Goal: Task Accomplishment & Management: Complete application form

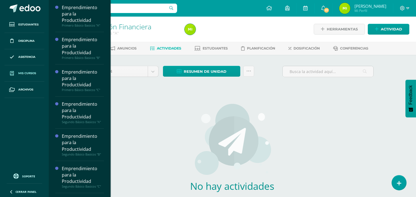
click at [32, 71] on span "Mis cursos" at bounding box center [27, 73] width 18 height 4
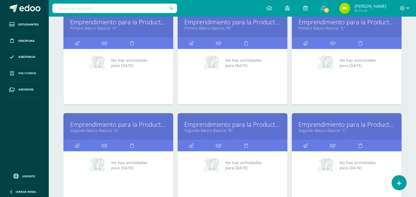
scroll to position [123, 0]
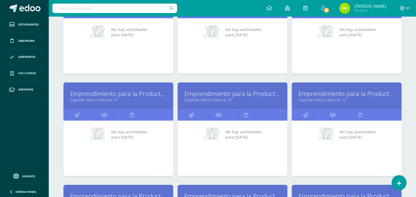
click at [154, 94] on link "Emprendimiento para la Productividad" at bounding box center [118, 93] width 96 height 9
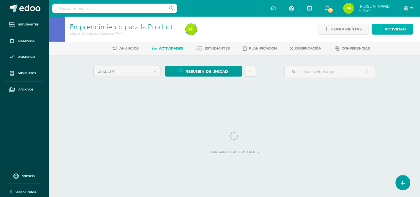
click at [403, 30] on span "Actividad" at bounding box center [395, 29] width 21 height 10
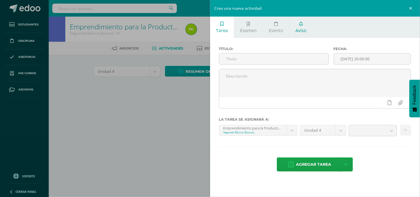
click at [301, 29] on span "Aviso" at bounding box center [301, 30] width 11 height 6
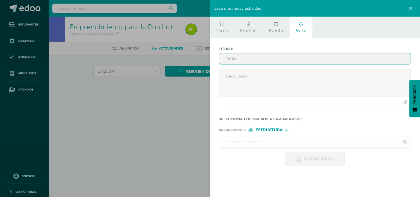
click at [278, 62] on input "Titulo :" at bounding box center [315, 58] width 192 height 11
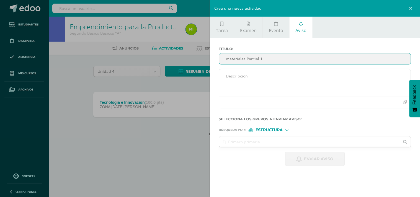
type input "materiales Parcial 1"
click at [278, 77] on textarea at bounding box center [315, 83] width 192 height 28
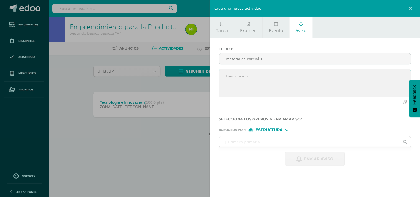
paste textarea "MATERIAL PARA PARCIAL 1 PRACTICO PROXIMA SEMANA ( 18 al 22) ORGANIZACIÓN DE GRU…"
type textarea "MATERIAL PARA PARCIAL 1 PRACTICO PROXIMA SEMANA ( 18 al 22) ORGANIZACIÓN DE GRU…"
click at [287, 131] on div at bounding box center [287, 129] width 3 height 3
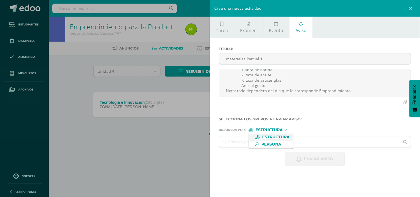
click at [279, 137] on span "Estructura" at bounding box center [276, 137] width 27 height 3
click at [292, 140] on input "text" at bounding box center [309, 142] width 181 height 11
type input "segu"
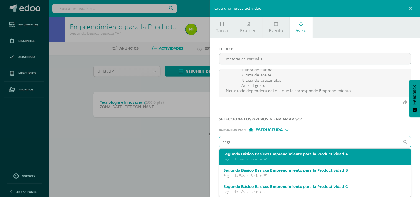
click at [263, 152] on div "Segundo Básico Basicos Emprendimiento para la Productividad A Segundo Básico Ba…" at bounding box center [315, 157] width 192 height 16
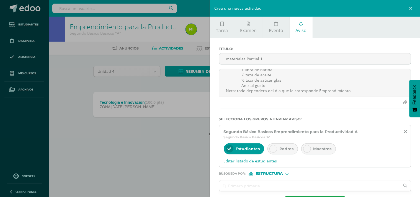
click at [278, 148] on div "Padres" at bounding box center [283, 149] width 30 height 11
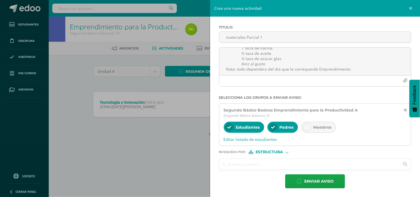
click at [276, 165] on input "text" at bounding box center [309, 164] width 181 height 11
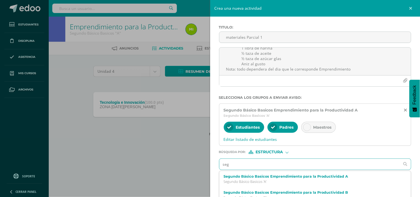
type input "segu"
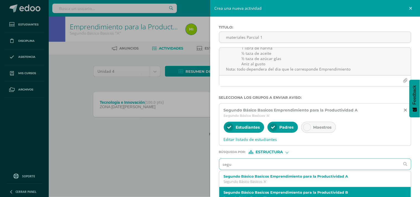
click at [265, 188] on div "Segundo Básico Basicos Emprendimiento para la Productividad B Segundo Básico Ba…" at bounding box center [315, 195] width 192 height 16
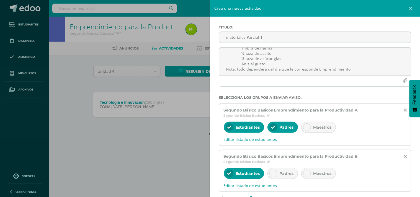
click at [281, 174] on span "Padres" at bounding box center [287, 173] width 14 height 5
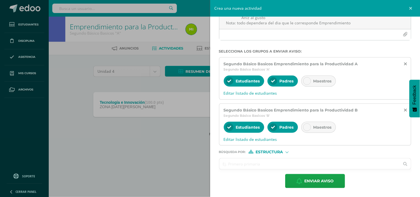
click at [278, 164] on input "text" at bounding box center [309, 164] width 181 height 11
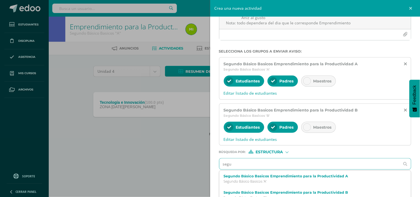
type input "segun"
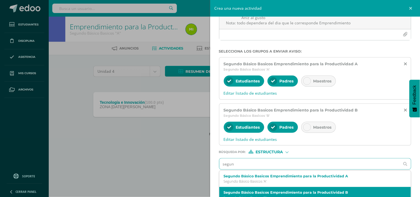
scroll to position [91, 0]
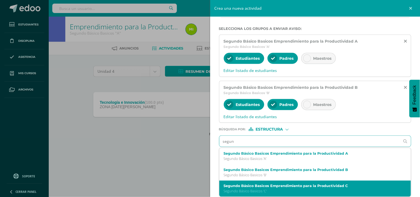
click at [302, 189] on p "Segundo Básico Basicos 'C'" at bounding box center [311, 191] width 175 height 5
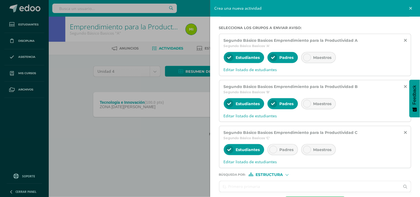
click at [288, 150] on span "Padres" at bounding box center [287, 149] width 14 height 5
click at [286, 175] on div at bounding box center [287, 174] width 3 height 3
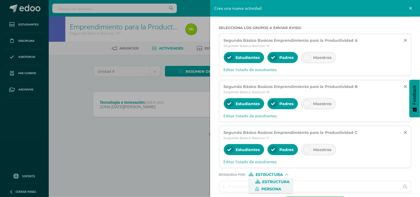
click at [280, 190] on span "Persona" at bounding box center [272, 189] width 20 height 3
click at [283, 187] on input "text" at bounding box center [309, 186] width 181 height 11
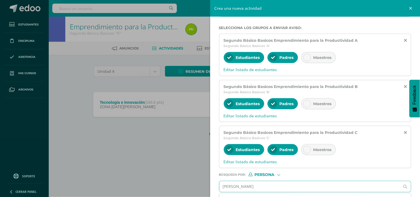
scroll to position [137, 0]
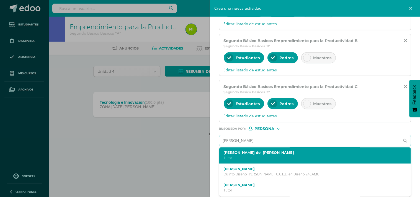
type input "carmen moli"
click at [262, 155] on label "[PERSON_NAME]" at bounding box center [311, 153] width 175 height 4
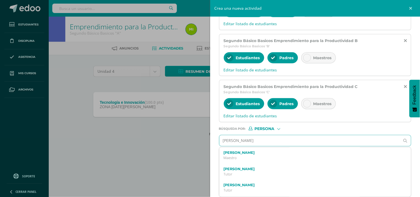
scroll to position [131, 0]
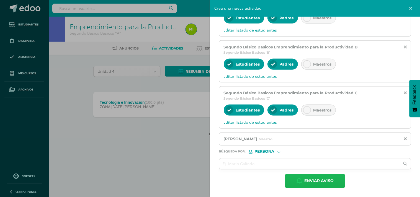
click at [313, 180] on span "Enviar aviso" at bounding box center [319, 182] width 29 height 14
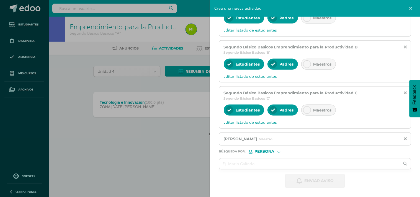
scroll to position [0, 0]
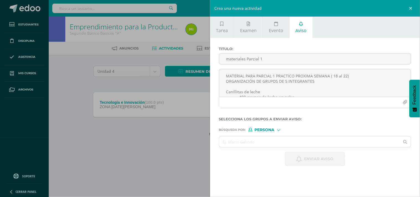
click at [187, 150] on div "Crea una nueva actividad Tarea Examen Evento Aviso Título: Fecha: 2025-08-12 20…" at bounding box center [210, 98] width 420 height 197
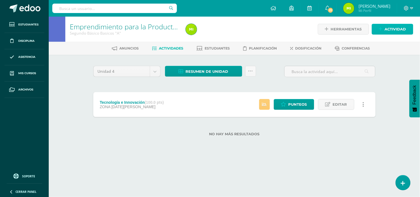
click at [395, 29] on span "Actividad" at bounding box center [395, 29] width 21 height 10
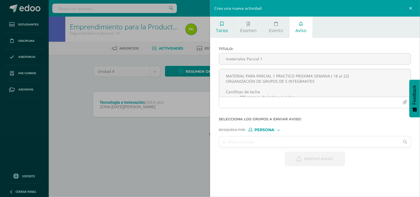
click at [216, 29] on span "Tarea" at bounding box center [222, 30] width 12 height 6
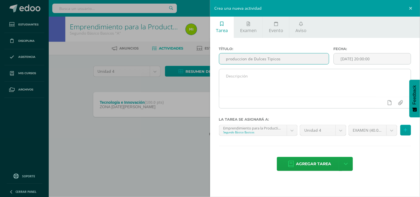
type input "produccion de Dulces Tipicos"
click at [271, 78] on textarea at bounding box center [315, 83] width 192 height 28
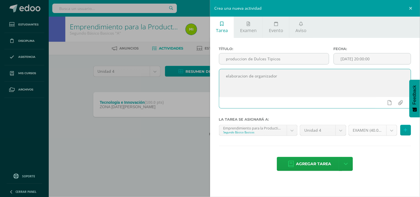
type textarea "elaboracion de organizador"
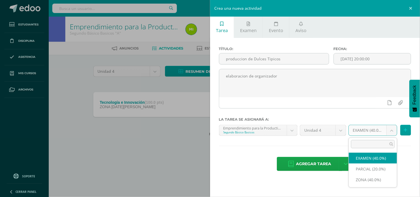
click at [395, 132] on body "Notification sent successfully Estudiantes Disciplina Asistencia Mis cursos Arc…" at bounding box center [210, 77] width 420 height 154
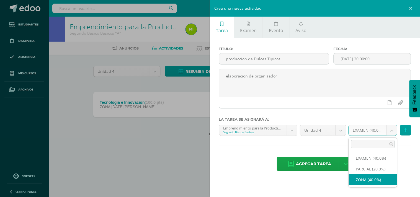
select select "189316"
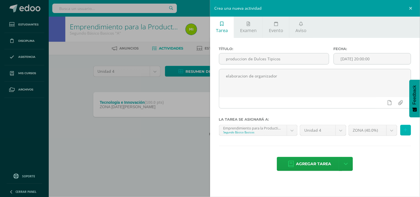
click at [409, 132] on button at bounding box center [406, 130] width 11 height 11
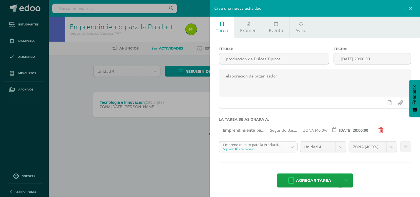
click at [286, 147] on body "Notification sent successfully Estudiantes Disciplina Asistencia Mis cursos Arc…" at bounding box center [210, 77] width 420 height 154
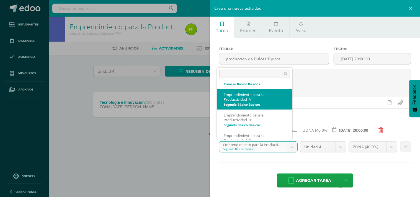
scroll to position [65, 0]
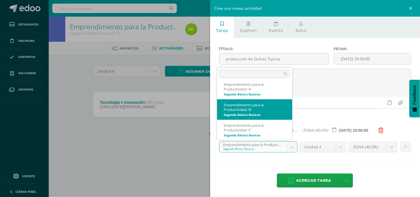
select select "168453"
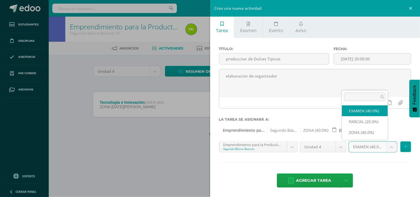
click at [388, 149] on body "Notification sent successfully Estudiantes Disciplina Asistencia Mis cursos Arc…" at bounding box center [210, 77] width 420 height 154
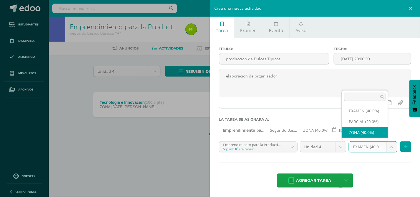
select select "189319"
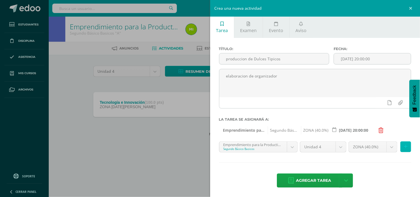
click at [404, 148] on icon at bounding box center [406, 147] width 4 height 5
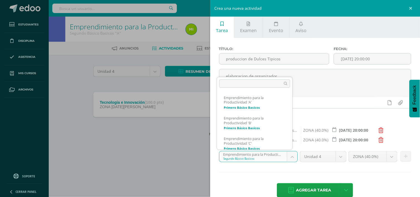
click at [289, 154] on body "Notification sent successfully Estudiantes Disciplina Asistencia Mis cursos Arc…" at bounding box center [210, 77] width 420 height 154
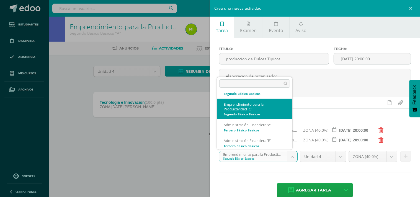
scroll to position [97, 0]
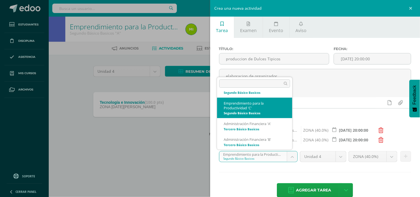
select select "168537"
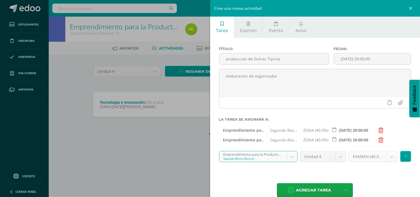
click at [389, 154] on body "Notification sent successfully Estudiantes Disciplina Asistencia Mis cursos Arc…" at bounding box center [210, 77] width 420 height 154
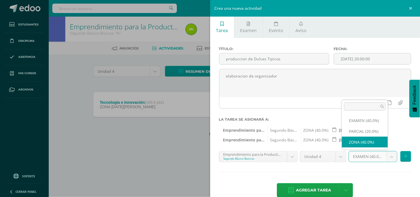
select select "189322"
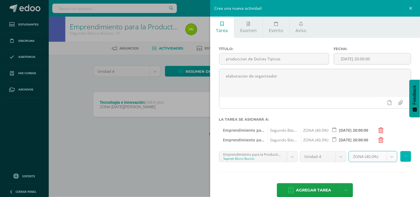
click at [404, 158] on icon at bounding box center [406, 156] width 4 height 5
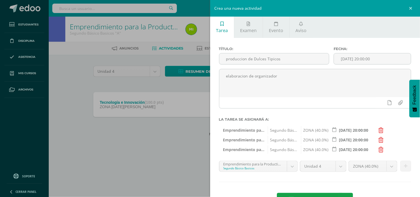
scroll to position [20, 0]
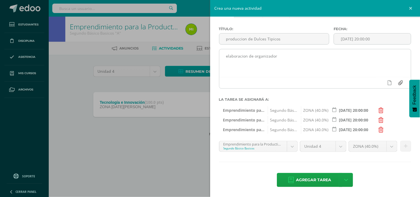
click at [396, 82] on input "file" at bounding box center [400, 83] width 11 height 11
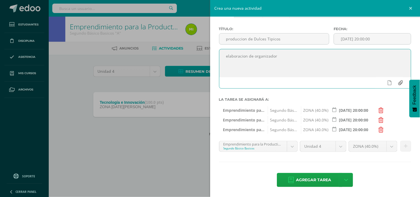
click at [399, 81] on input "file" at bounding box center [400, 83] width 11 height 11
type input "C:\fakepath\Actividades a trabajar 12 de agostode 2025.docx"
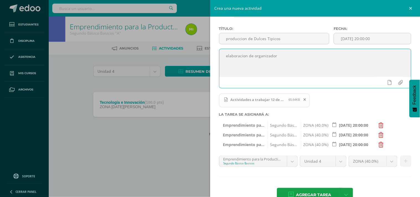
scroll to position [35, 0]
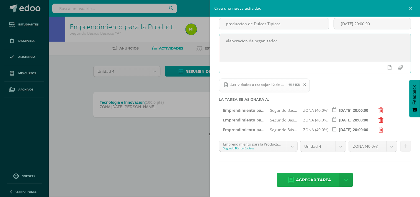
click at [300, 176] on span "Agregar tarea" at bounding box center [313, 180] width 35 height 14
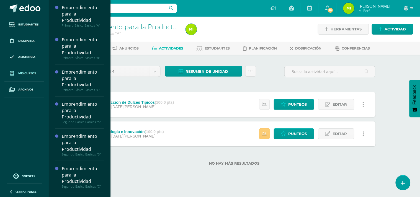
click at [30, 74] on span "Mis cursos" at bounding box center [27, 73] width 18 height 4
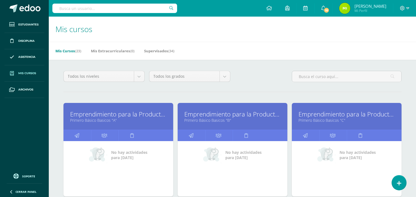
scroll to position [123, 0]
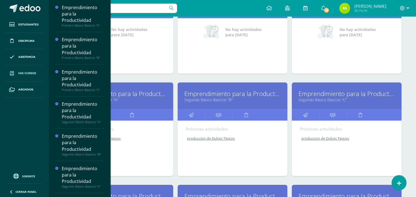
click at [226, 101] on link "Segundo Básico Basicos "B"" at bounding box center [233, 99] width 96 height 5
click at [230, 98] on link "Segundo Básico Basicos "B"" at bounding box center [233, 99] width 96 height 5
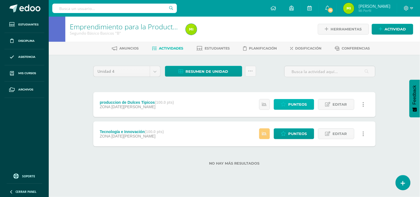
click at [304, 104] on span "Punteos" at bounding box center [298, 104] width 19 height 10
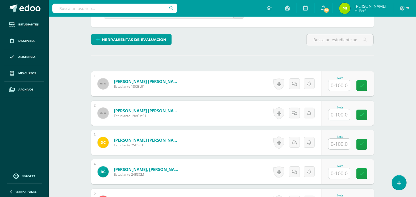
scroll to position [96, 0]
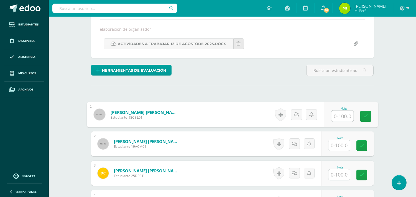
click at [339, 114] on input "text" at bounding box center [342, 116] width 22 height 11
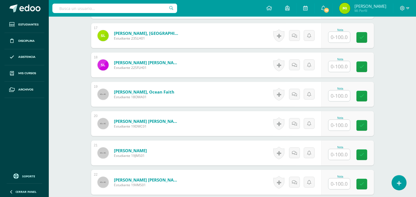
scroll to position [706, 0]
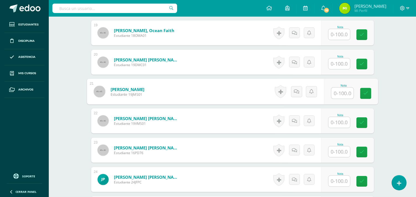
click at [337, 93] on input "text" at bounding box center [342, 93] width 22 height 11
type input "80"
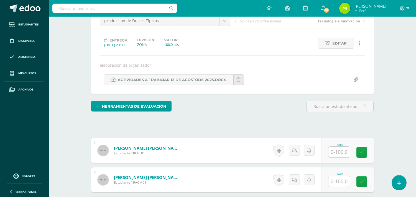
scroll to position [152, 0]
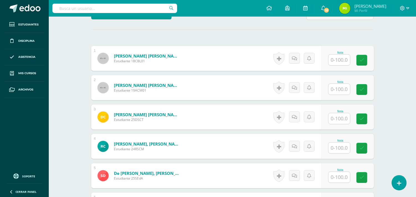
click at [337, 148] on input "text" at bounding box center [339, 148] width 22 height 11
type input "90'"
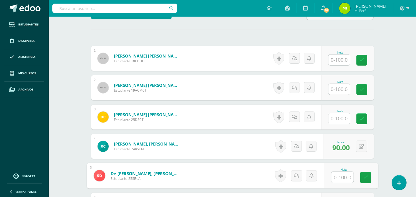
click at [348, 176] on input "text" at bounding box center [342, 177] width 22 height 11
type input "100"
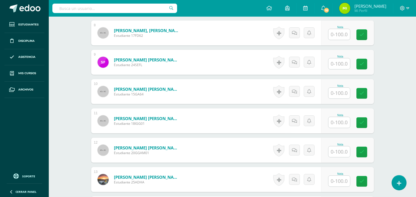
scroll to position [414, 0]
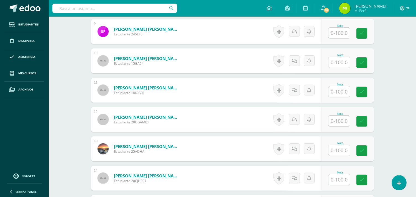
click at [346, 94] on input "text" at bounding box center [339, 91] width 22 height 11
type input "100"
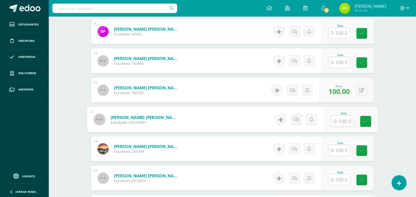
scroll to position [444, 0]
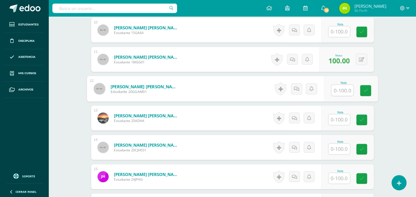
click at [340, 179] on input "text" at bounding box center [339, 178] width 22 height 11
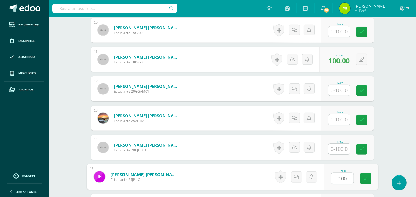
type input "100"
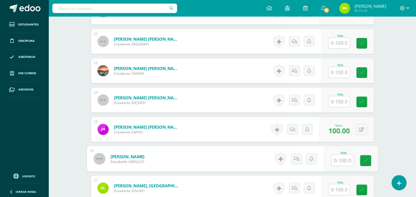
scroll to position [461, 0]
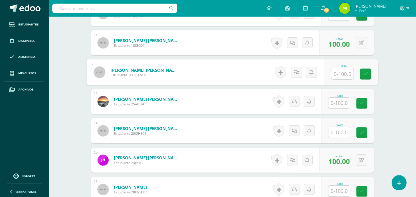
click at [334, 78] on input "text" at bounding box center [342, 73] width 22 height 11
type input "100"
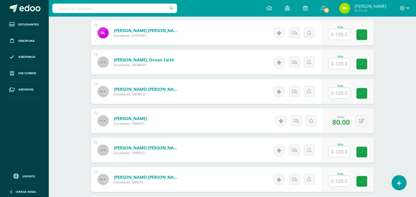
scroll to position [646, 0]
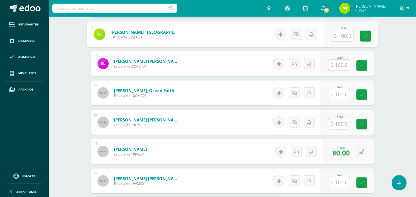
click at [334, 36] on input "text" at bounding box center [342, 35] width 22 height 11
type input "90"
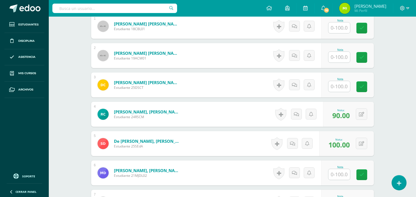
scroll to position [153, 0]
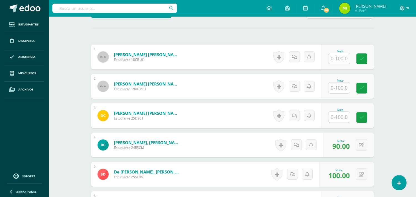
click at [337, 88] on input "text" at bounding box center [339, 88] width 22 height 11
type input "100"
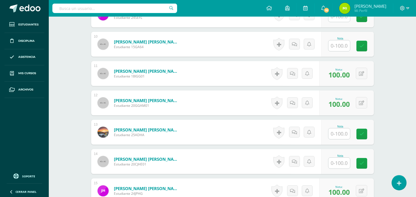
scroll to position [369, 0]
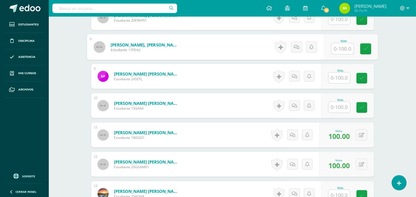
click at [338, 50] on input "text" at bounding box center [342, 48] width 22 height 11
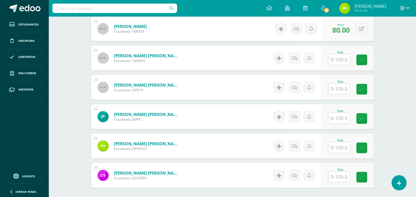
scroll to position [800, 0]
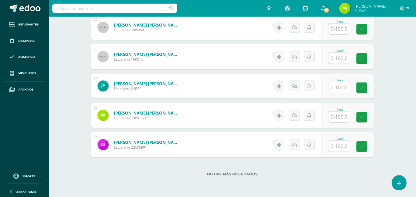
click at [344, 86] on input "text" at bounding box center [339, 87] width 22 height 11
type input "80i"
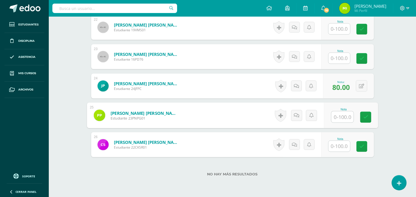
scroll to position [738, 0]
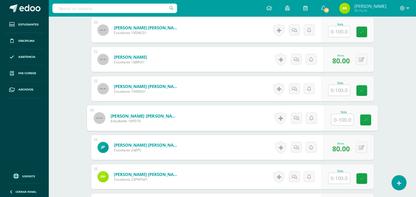
click at [332, 120] on input "text" at bounding box center [342, 119] width 22 height 11
type input "100"
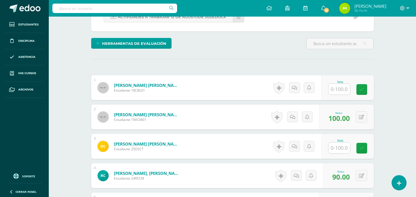
scroll to position [0, 0]
